Goal: Task Accomplishment & Management: Use online tool/utility

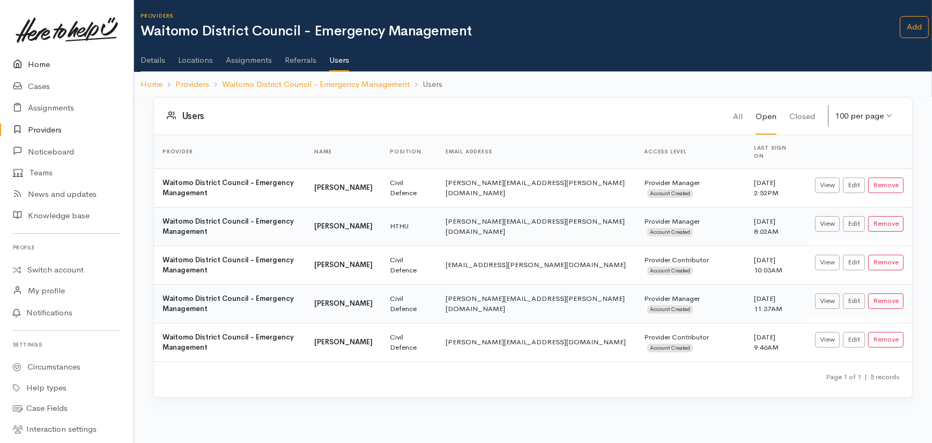
click at [41, 64] on link "Home" at bounding box center [67, 65] width 134 height 22
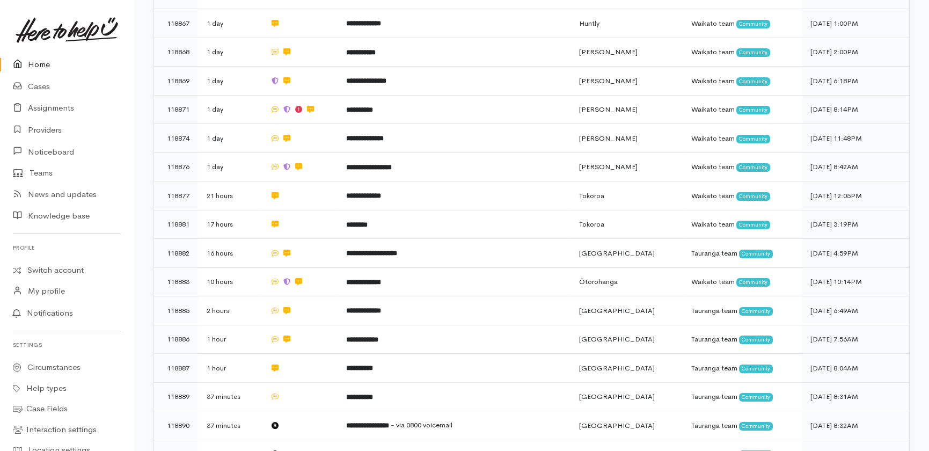
scroll to position [588, 0]
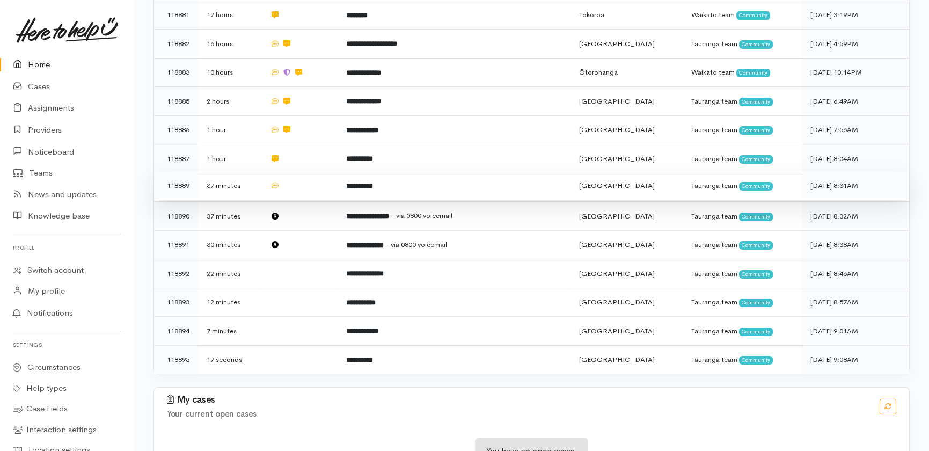
click at [309, 171] on td at bounding box center [299, 185] width 76 height 29
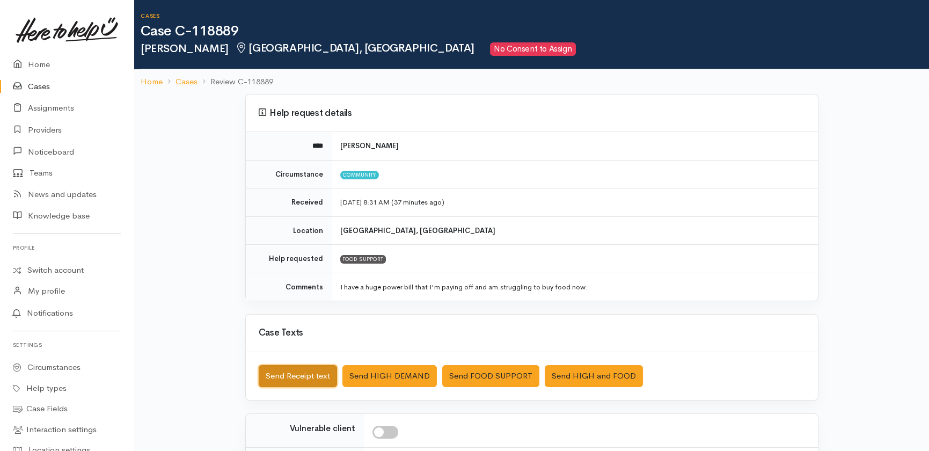
click at [275, 375] on button "Send Receipt text" at bounding box center [298, 376] width 78 height 22
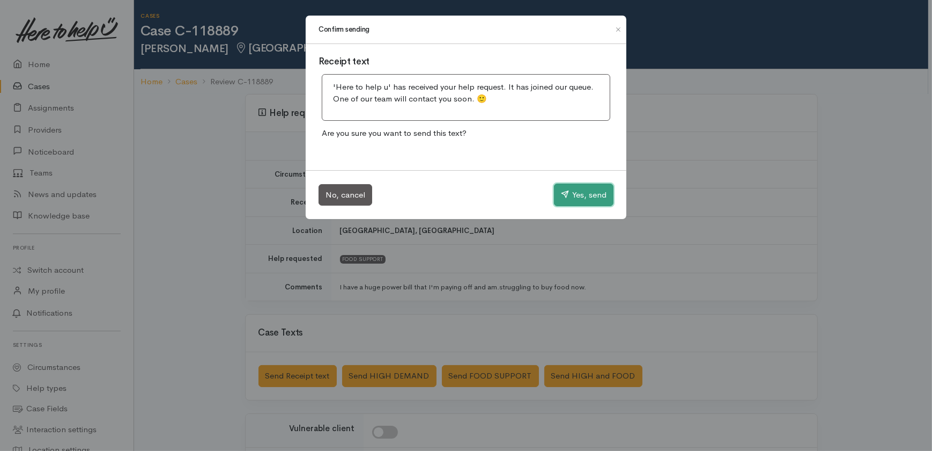
click at [577, 193] on button "Yes, send" at bounding box center [584, 194] width 60 height 23
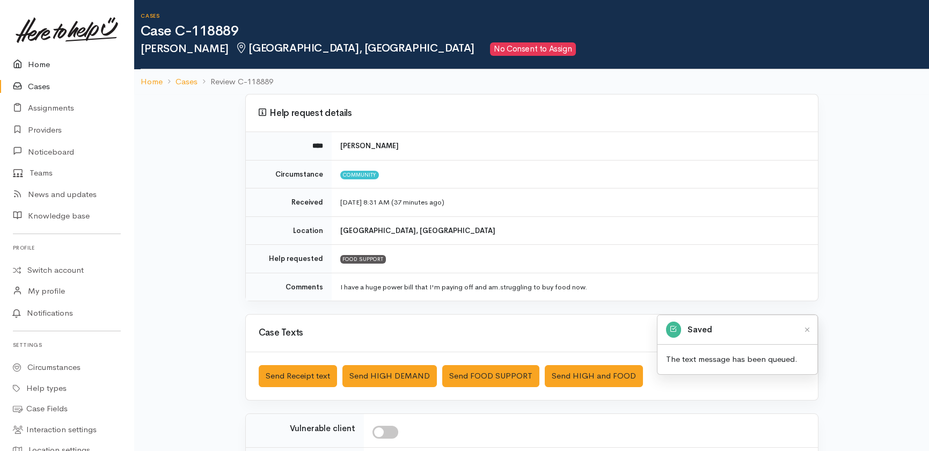
drag, startPoint x: 41, startPoint y: 61, endPoint x: 42, endPoint y: 83, distance: 22.6
click at [42, 61] on link "Home" at bounding box center [67, 65] width 134 height 22
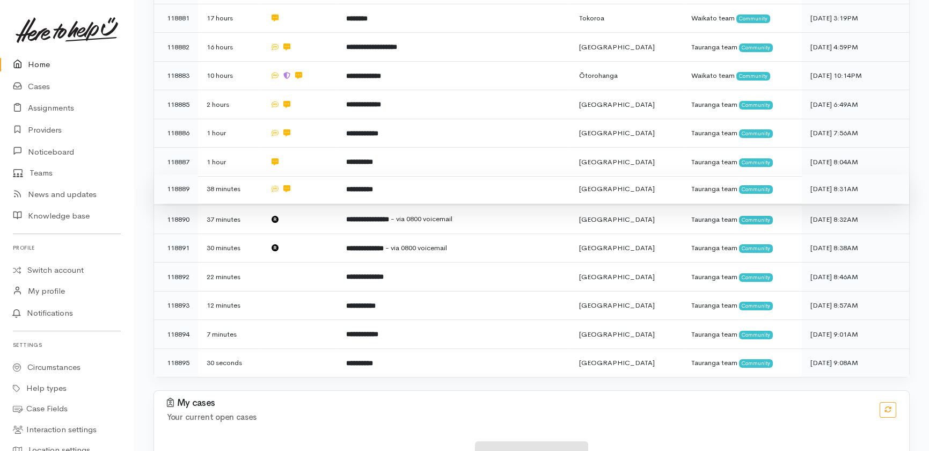
scroll to position [588, 0]
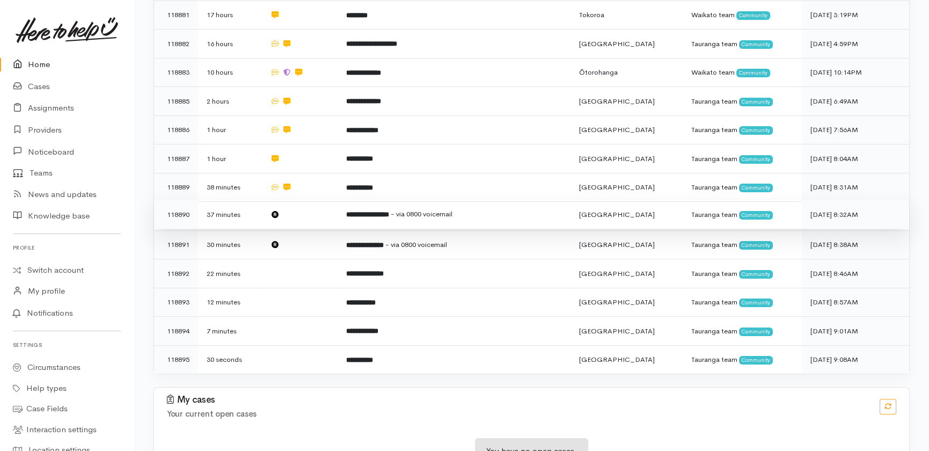
click at [303, 200] on td at bounding box center [299, 214] width 76 height 29
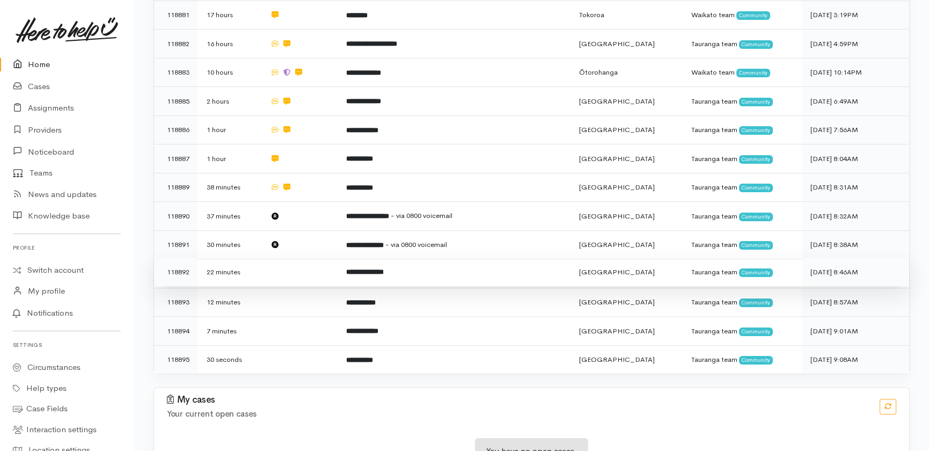
drag, startPoint x: 302, startPoint y: 198, endPoint x: 311, endPoint y: 232, distance: 35.0
click at [306, 230] on td at bounding box center [299, 244] width 76 height 29
click at [304, 258] on td at bounding box center [299, 272] width 76 height 29
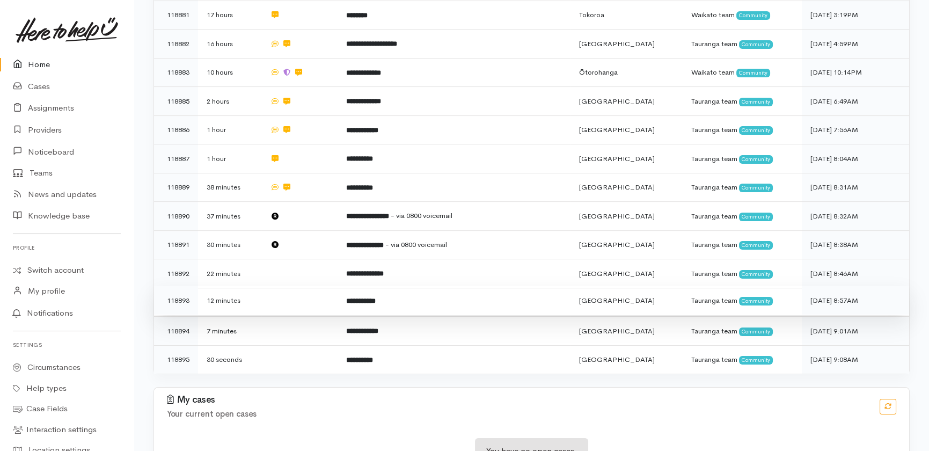
click at [293, 286] on td at bounding box center [299, 300] width 76 height 29
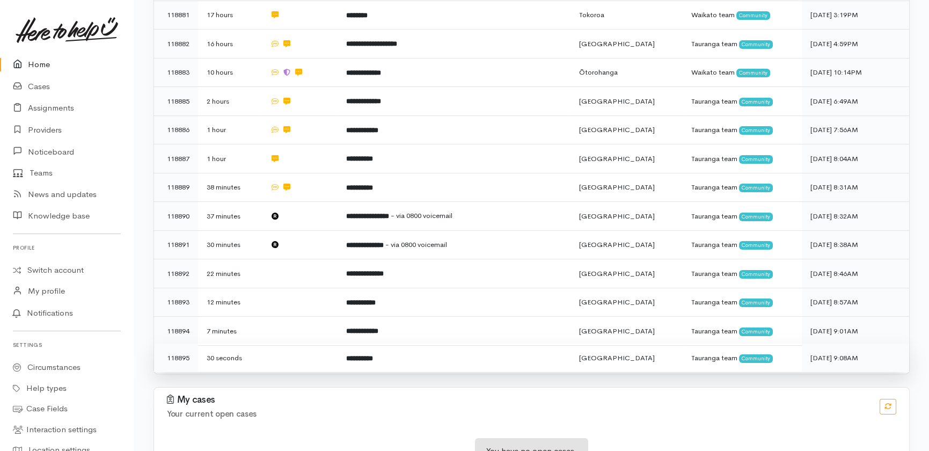
drag, startPoint x: 287, startPoint y: 281, endPoint x: 288, endPoint y: 310, distance: 28.4
click at [287, 317] on td at bounding box center [299, 331] width 76 height 29
click at [284, 343] on td at bounding box center [299, 357] width 76 height 28
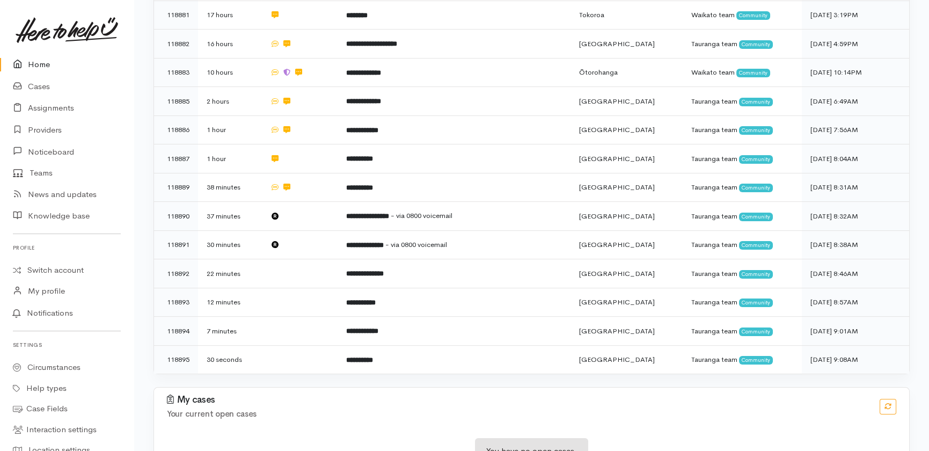
click at [21, 68] on icon at bounding box center [20, 64] width 15 height 13
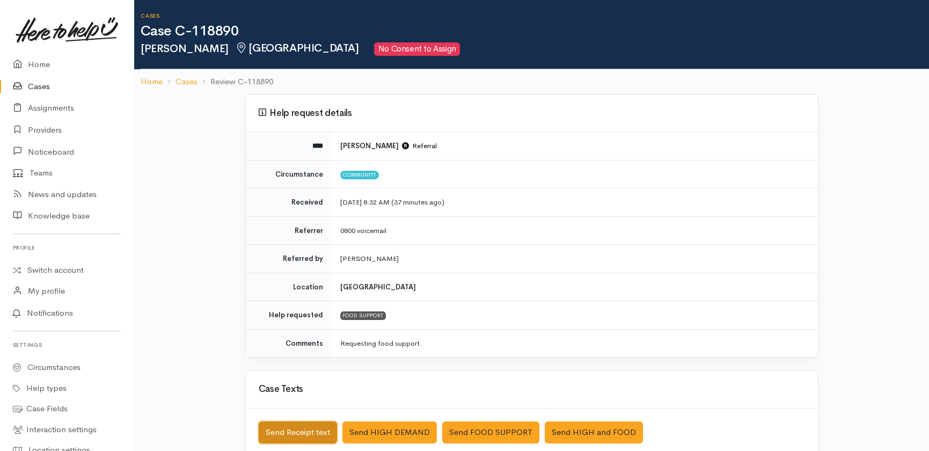
click at [294, 427] on button "Send Receipt text" at bounding box center [298, 432] width 78 height 22
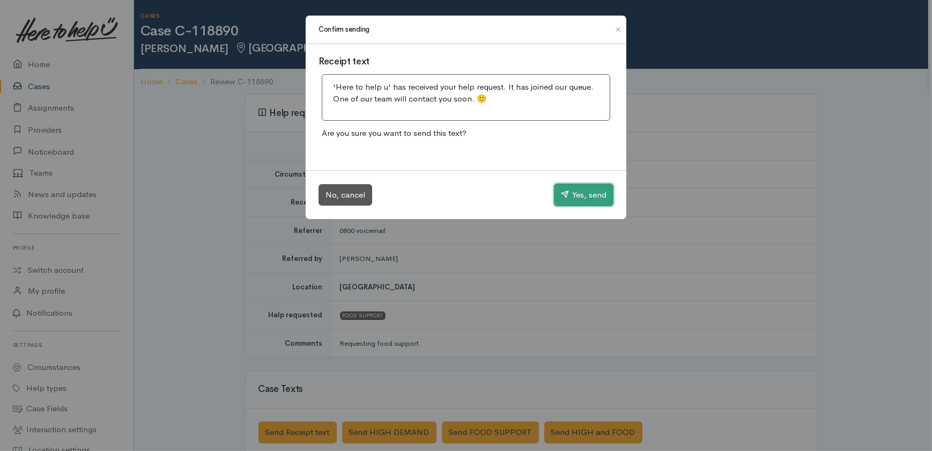
click at [593, 191] on button "Yes, send" at bounding box center [584, 194] width 60 height 23
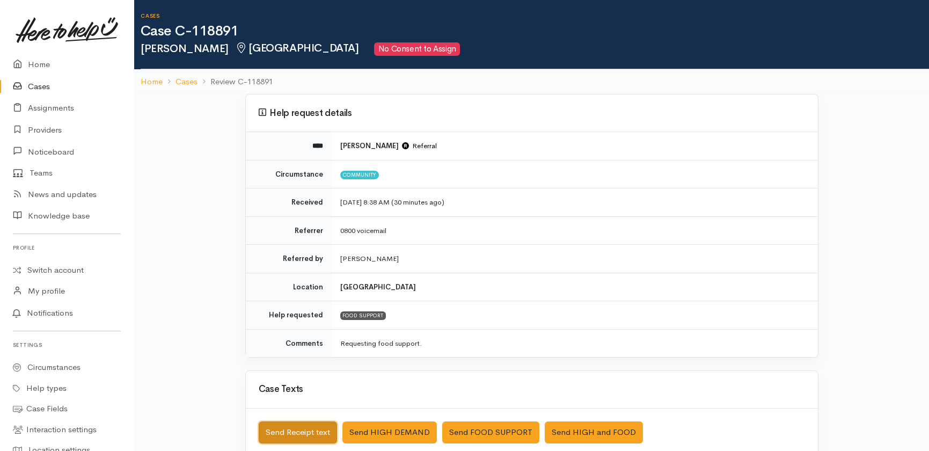
click at [287, 429] on button "Send Receipt text" at bounding box center [298, 432] width 78 height 22
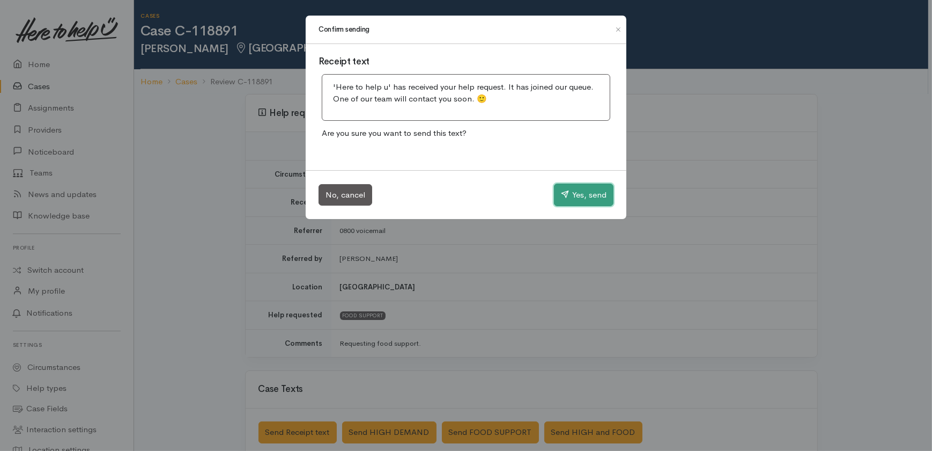
click at [590, 190] on button "Yes, send" at bounding box center [584, 194] width 60 height 23
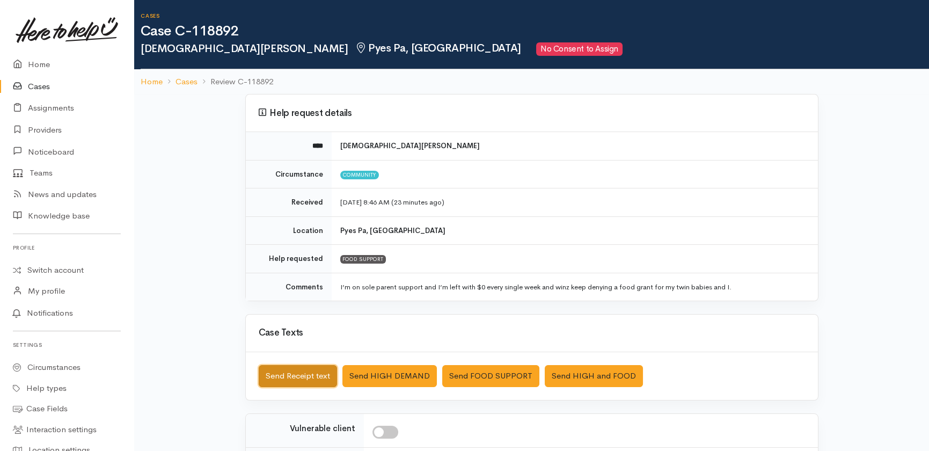
click at [290, 372] on button "Send Receipt text" at bounding box center [298, 376] width 78 height 22
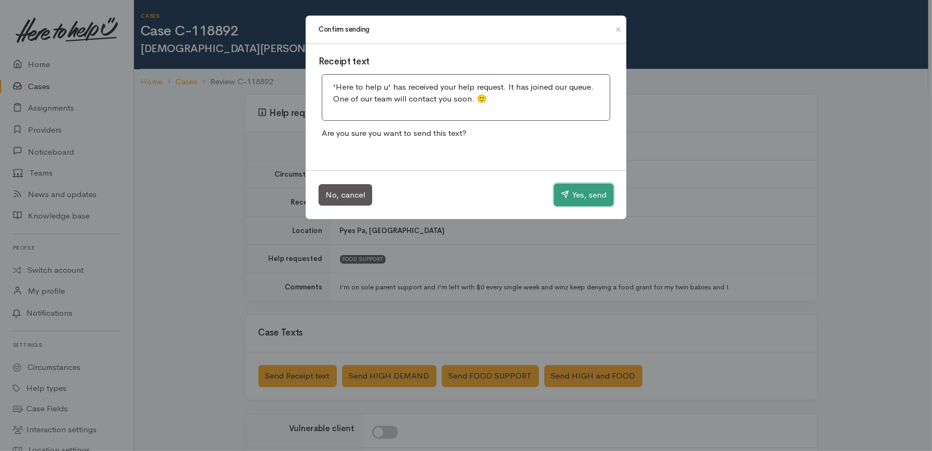
click at [577, 200] on button "Yes, send" at bounding box center [584, 194] width 60 height 23
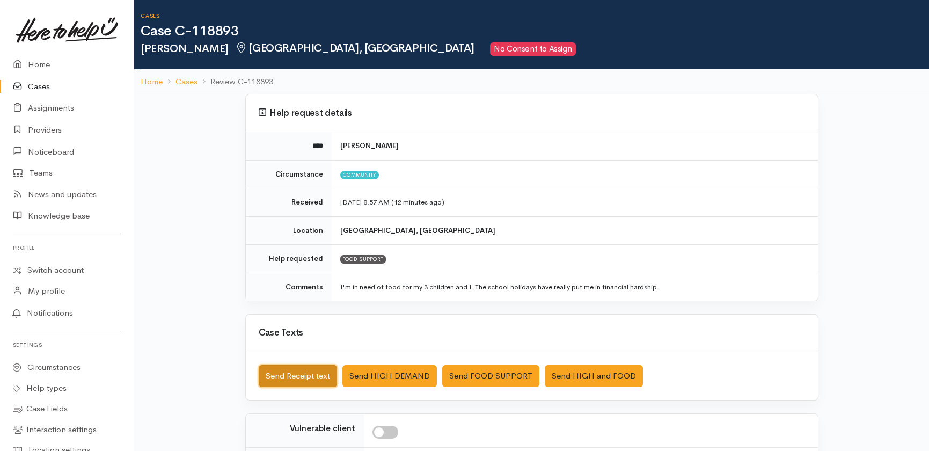
click at [291, 366] on button "Send Receipt text" at bounding box center [298, 376] width 78 height 22
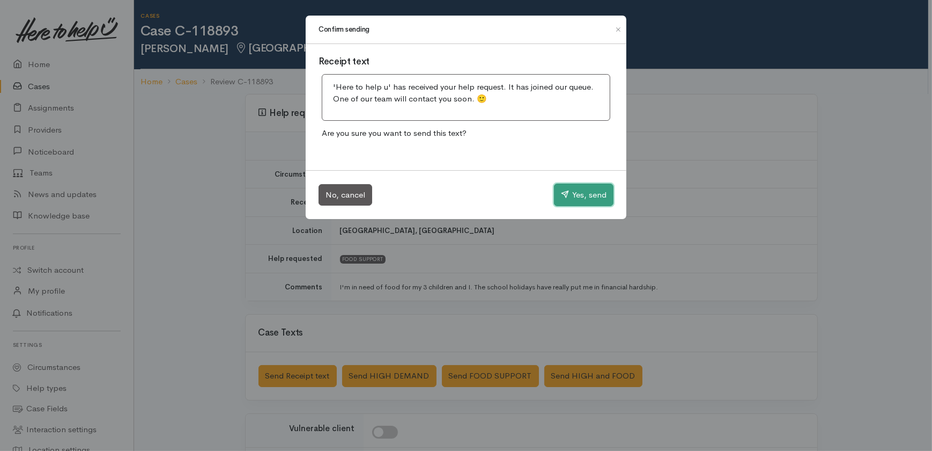
click at [586, 189] on button "Yes, send" at bounding box center [584, 194] width 60 height 23
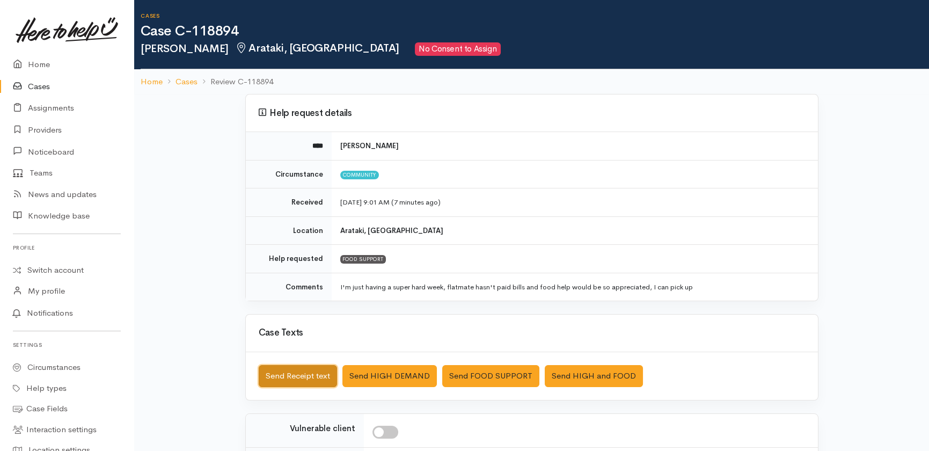
click at [296, 381] on button "Send Receipt text" at bounding box center [298, 376] width 78 height 22
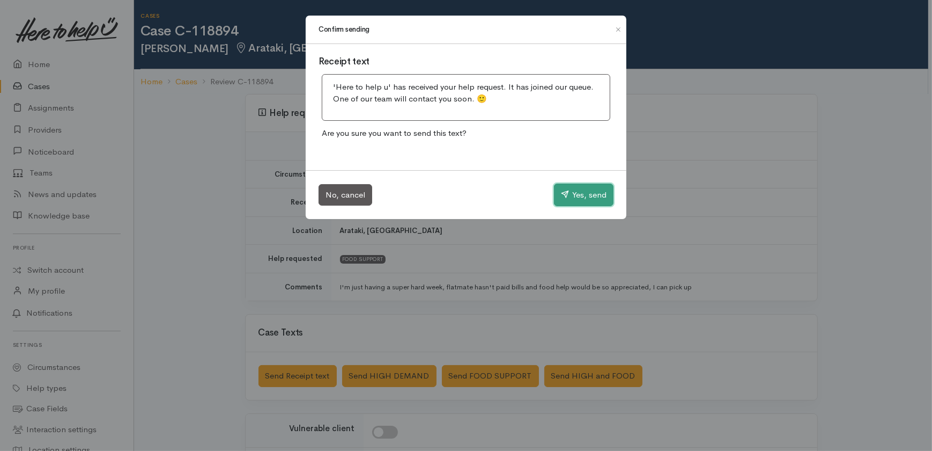
click at [585, 192] on button "Yes, send" at bounding box center [584, 194] width 60 height 23
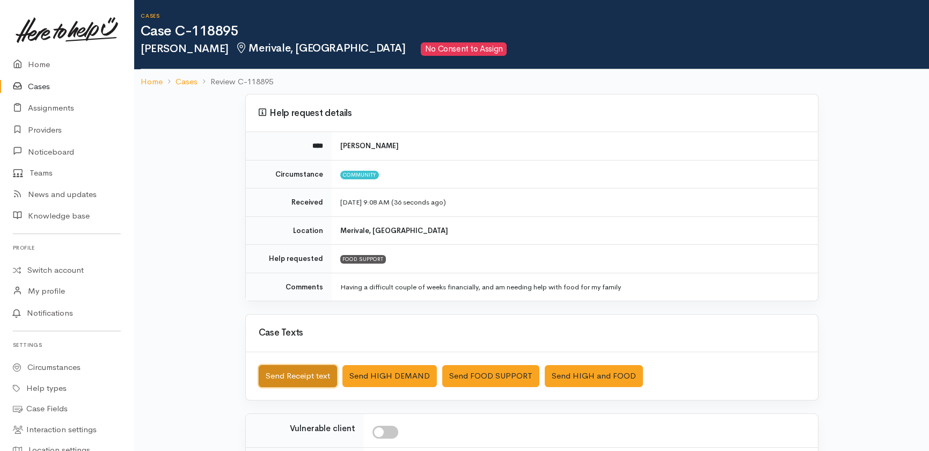
click at [285, 372] on button "Send Receipt text" at bounding box center [298, 376] width 78 height 22
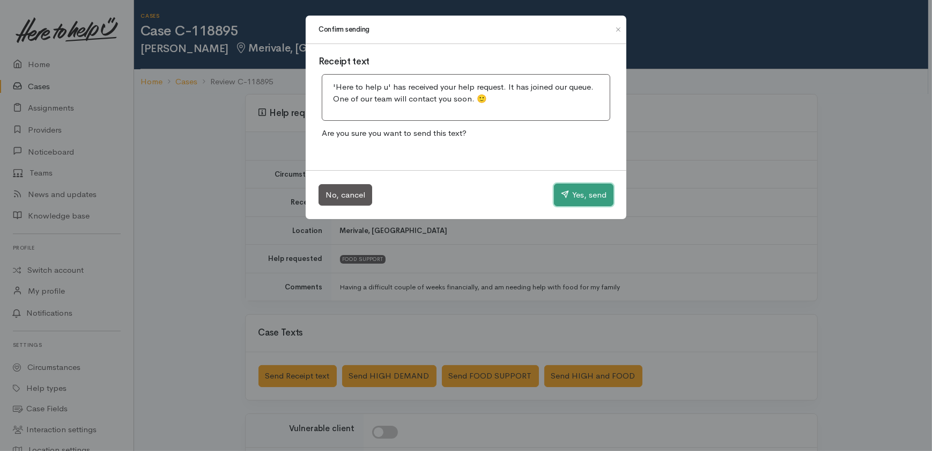
click at [582, 190] on button "Yes, send" at bounding box center [584, 194] width 60 height 23
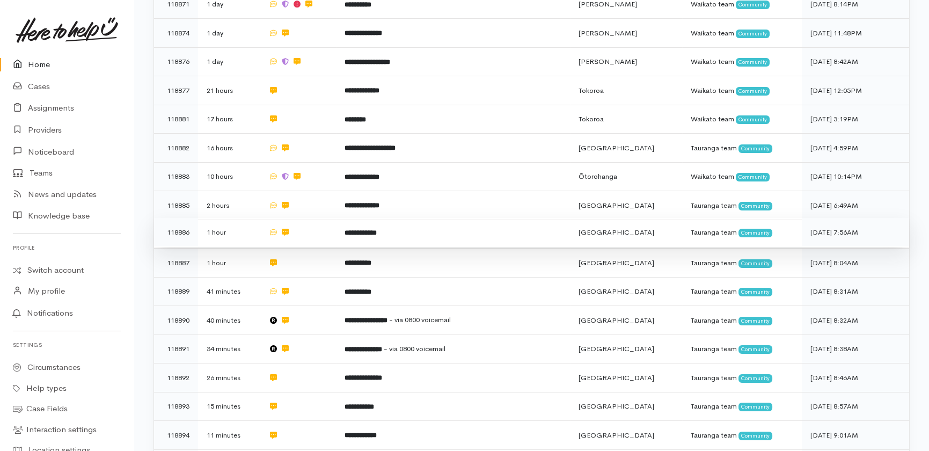
scroll to position [588, 0]
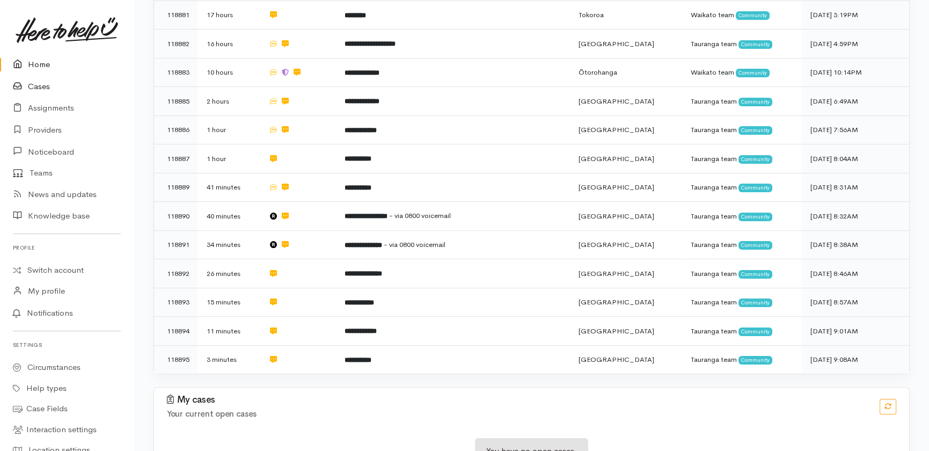
click at [38, 86] on link "Cases" at bounding box center [67, 87] width 134 height 22
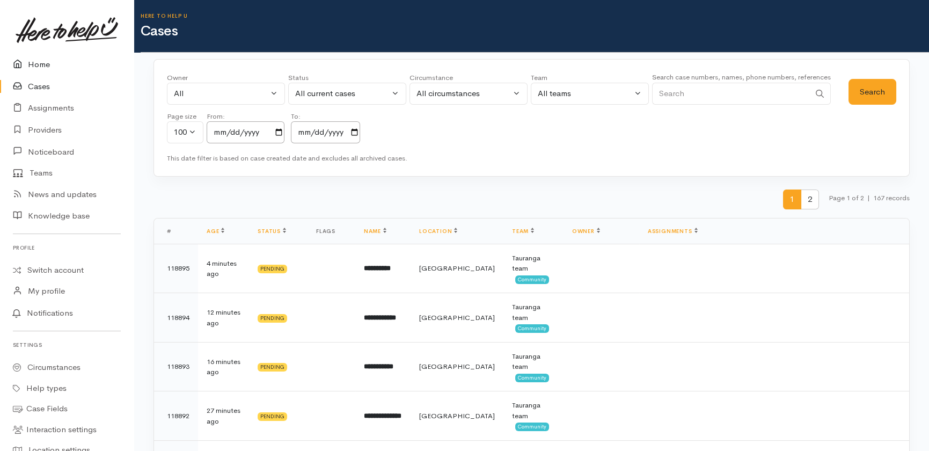
click at [31, 58] on link "Home" at bounding box center [67, 65] width 134 height 22
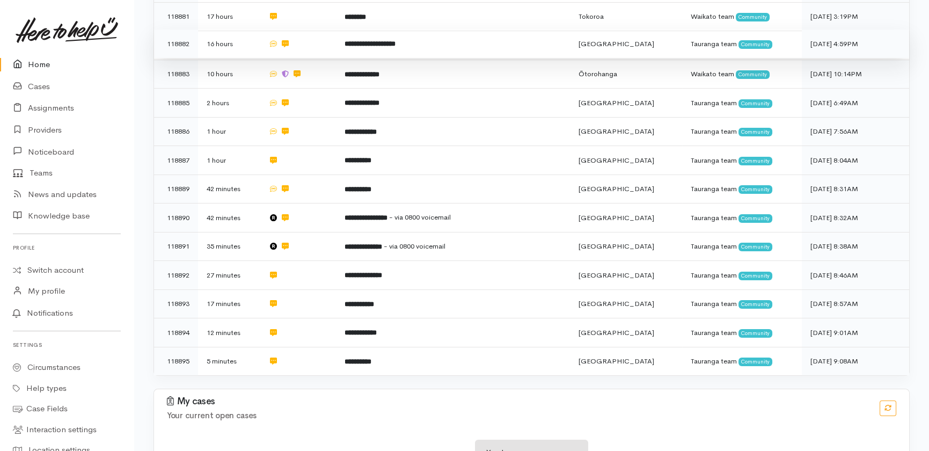
scroll to position [588, 0]
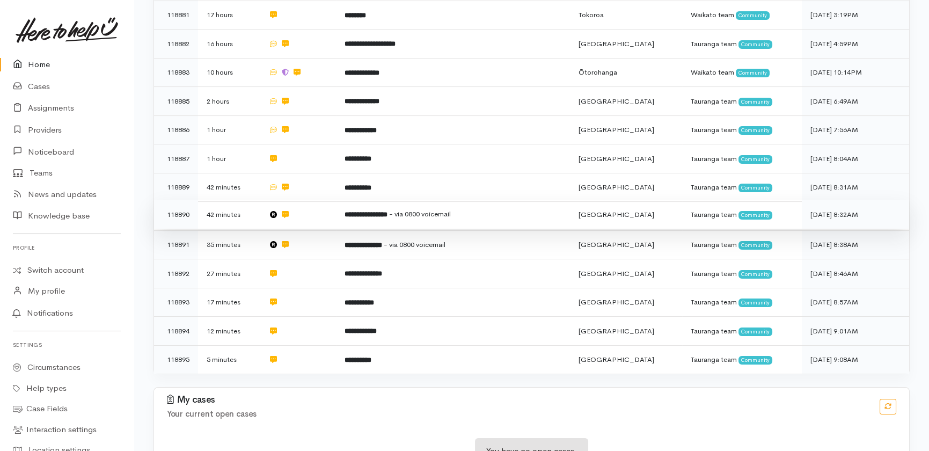
click at [380, 211] on b "**********" at bounding box center [365, 214] width 43 height 7
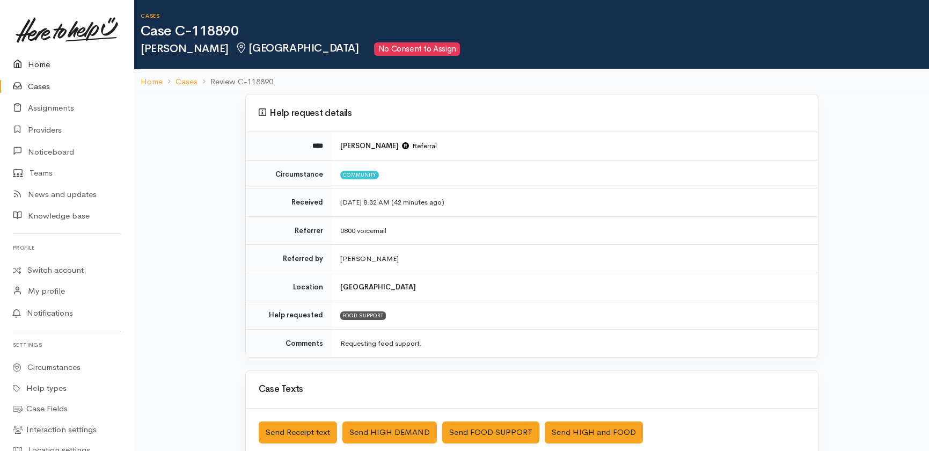
click at [35, 62] on link "Home" at bounding box center [67, 65] width 134 height 22
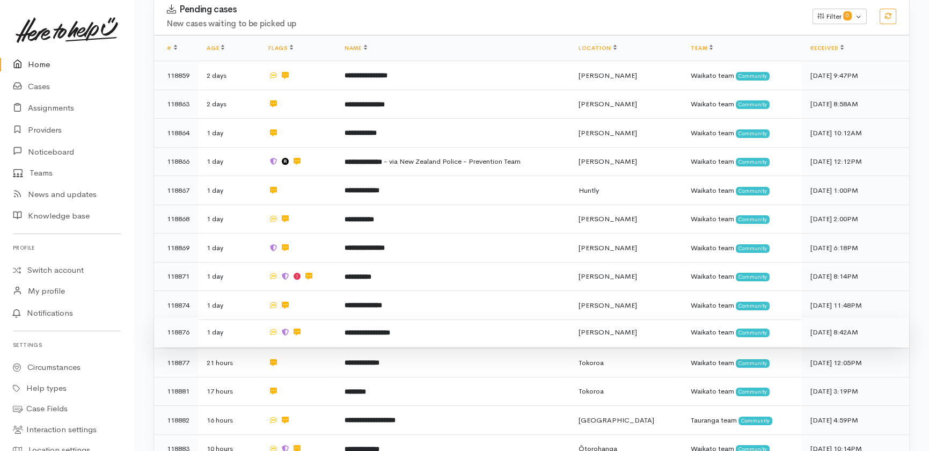
scroll to position [149, 0]
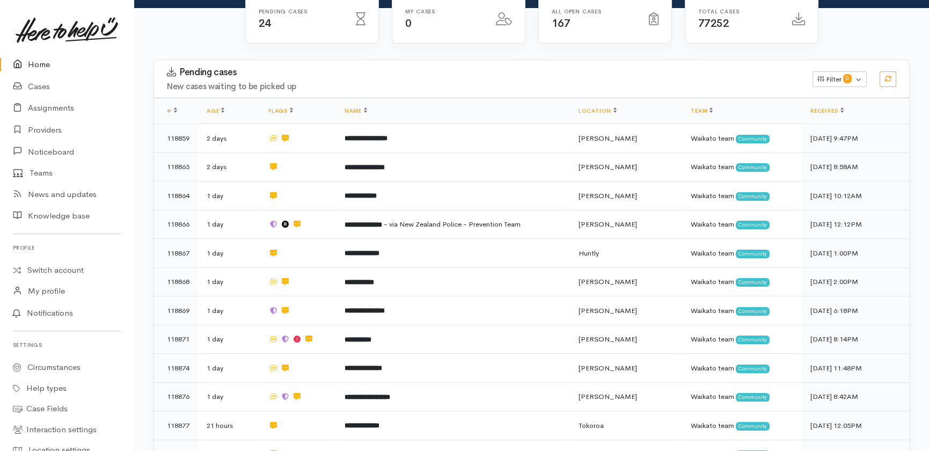
click at [41, 63] on link "Home" at bounding box center [67, 65] width 134 height 22
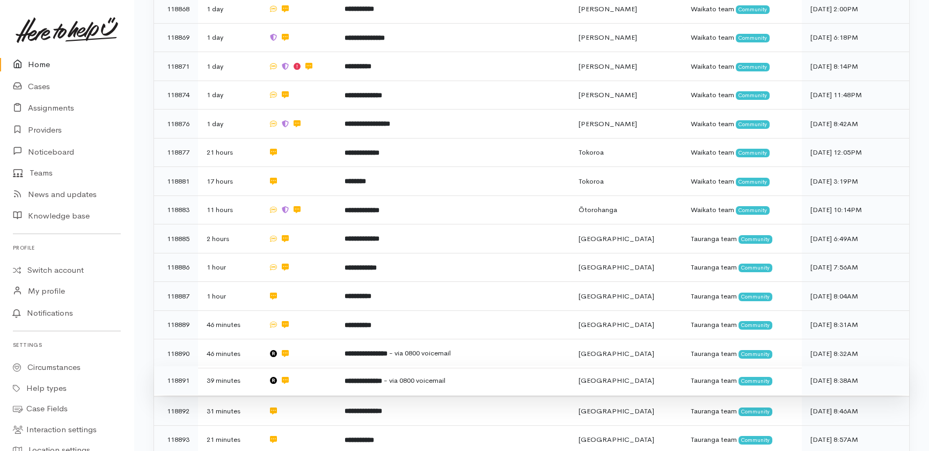
scroll to position [588, 0]
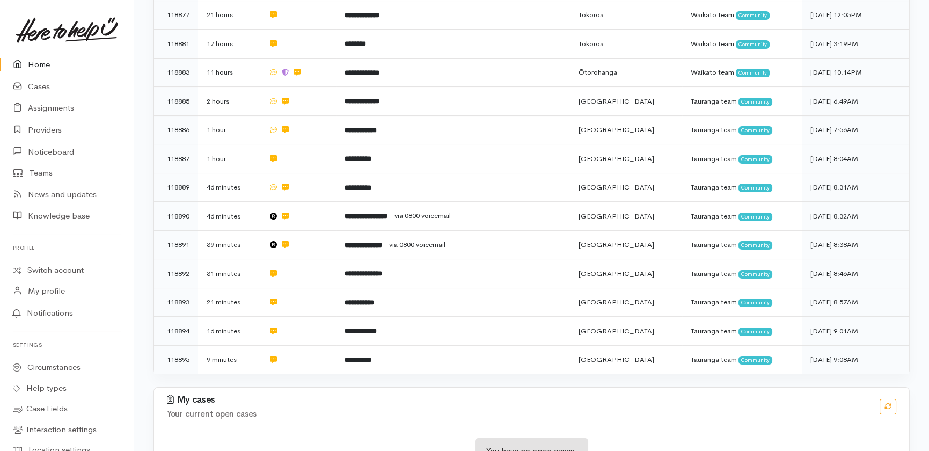
click at [38, 61] on link "Home" at bounding box center [67, 65] width 134 height 22
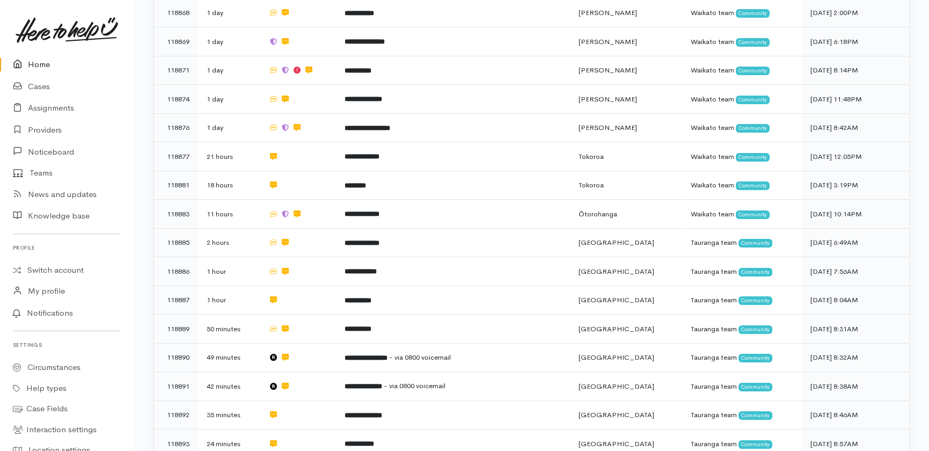
scroll to position [470, 0]
